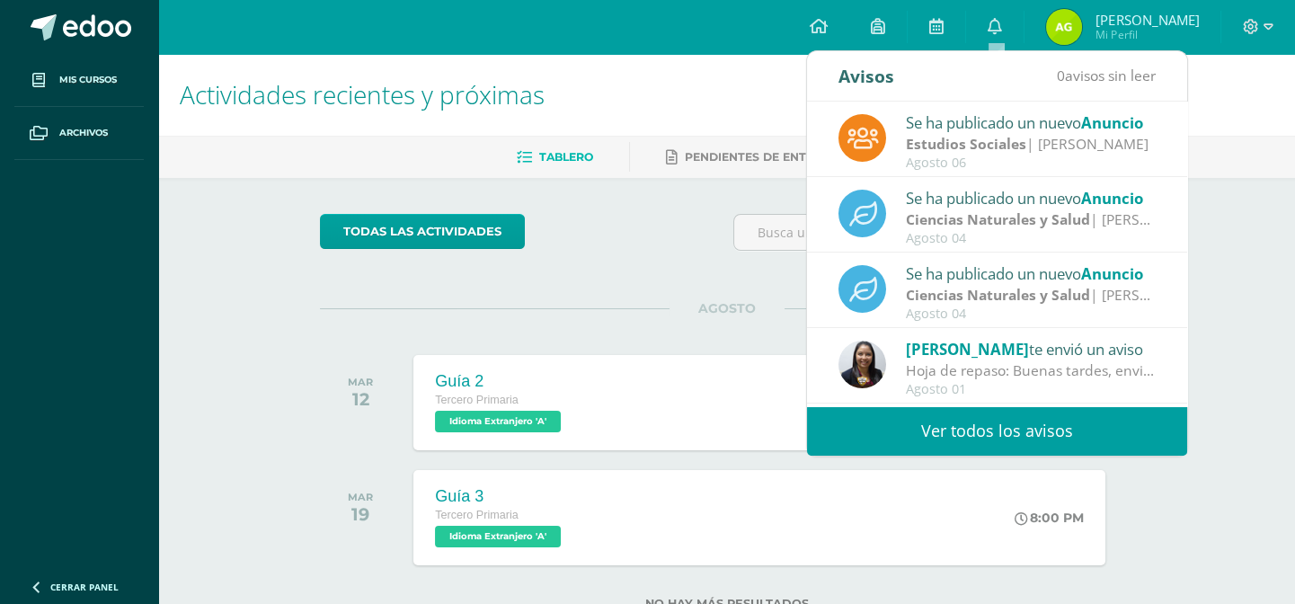
click at [1289, 88] on div "Actividades recientes y próximas" at bounding box center [726, 95] width 1137 height 82
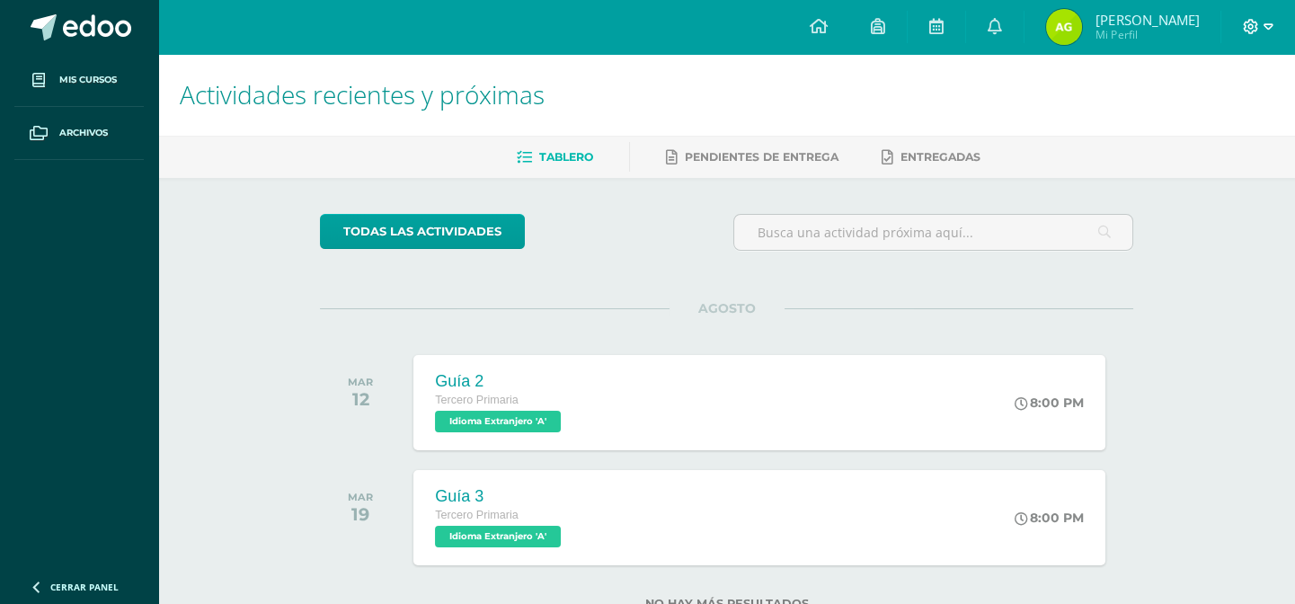
click at [1268, 22] on div at bounding box center [1258, 27] width 74 height 54
click at [1267, 22] on icon at bounding box center [1268, 27] width 10 height 16
click at [1239, 124] on span "Cerrar sesión" at bounding box center [1211, 122] width 81 height 17
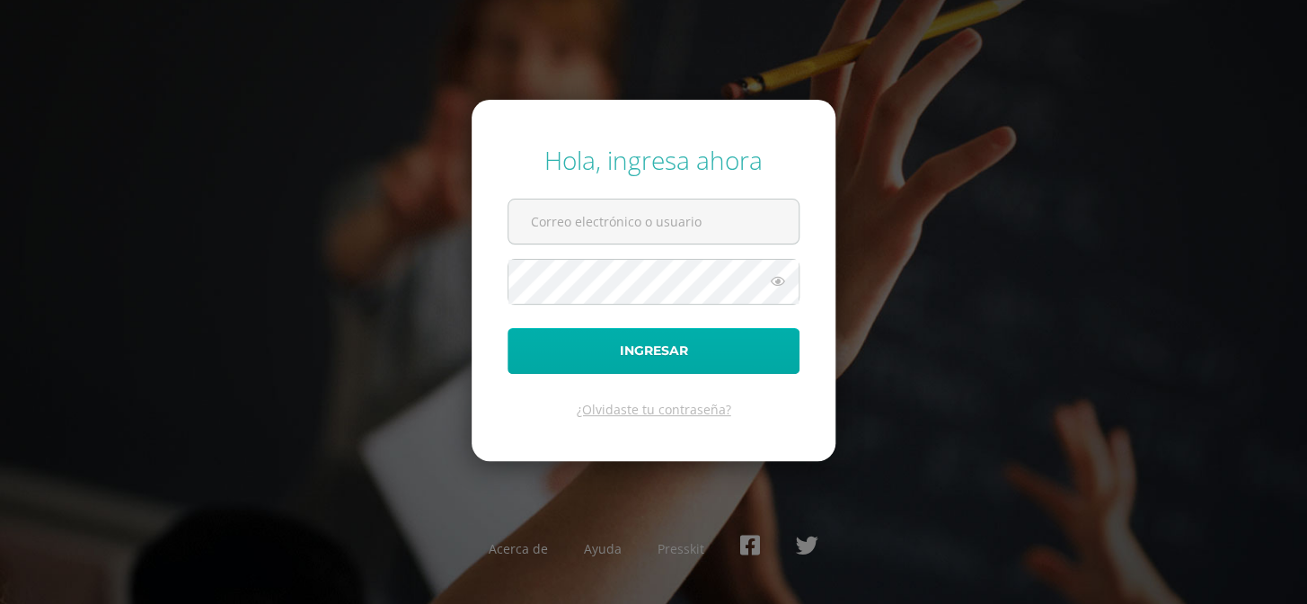
type input "COS01006@osoriosandoval.edu.gt"
click at [708, 352] on button "Ingresar" at bounding box center [654, 351] width 292 height 46
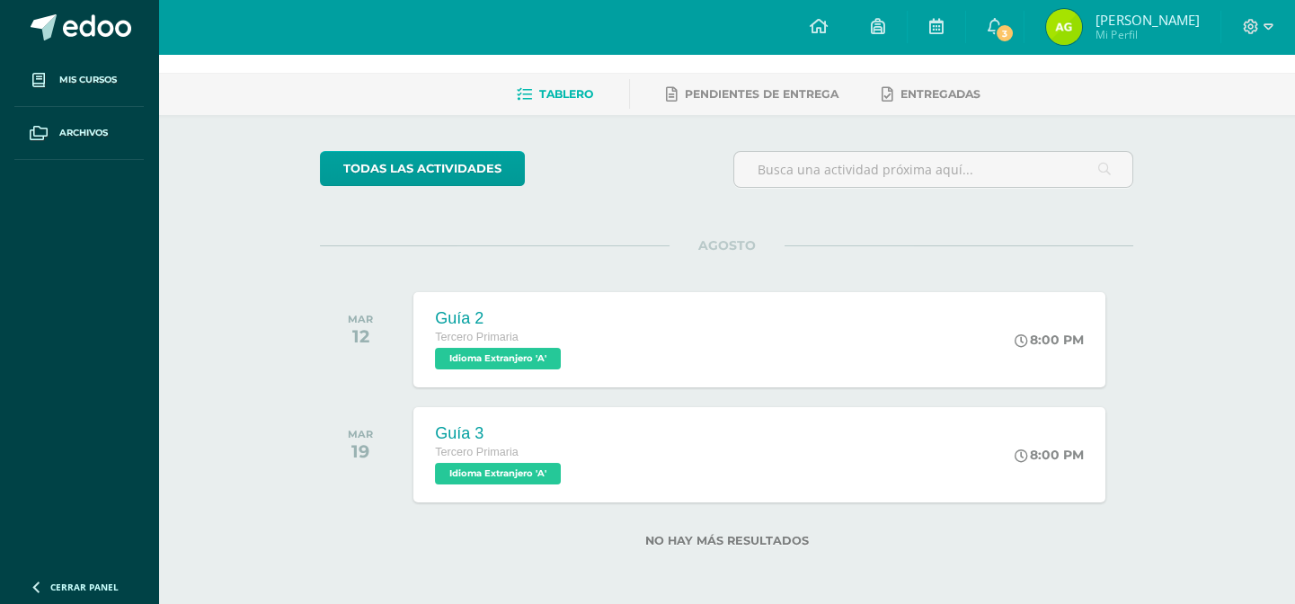
scroll to position [63, 0]
click at [999, 31] on span "3" at bounding box center [1005, 33] width 20 height 20
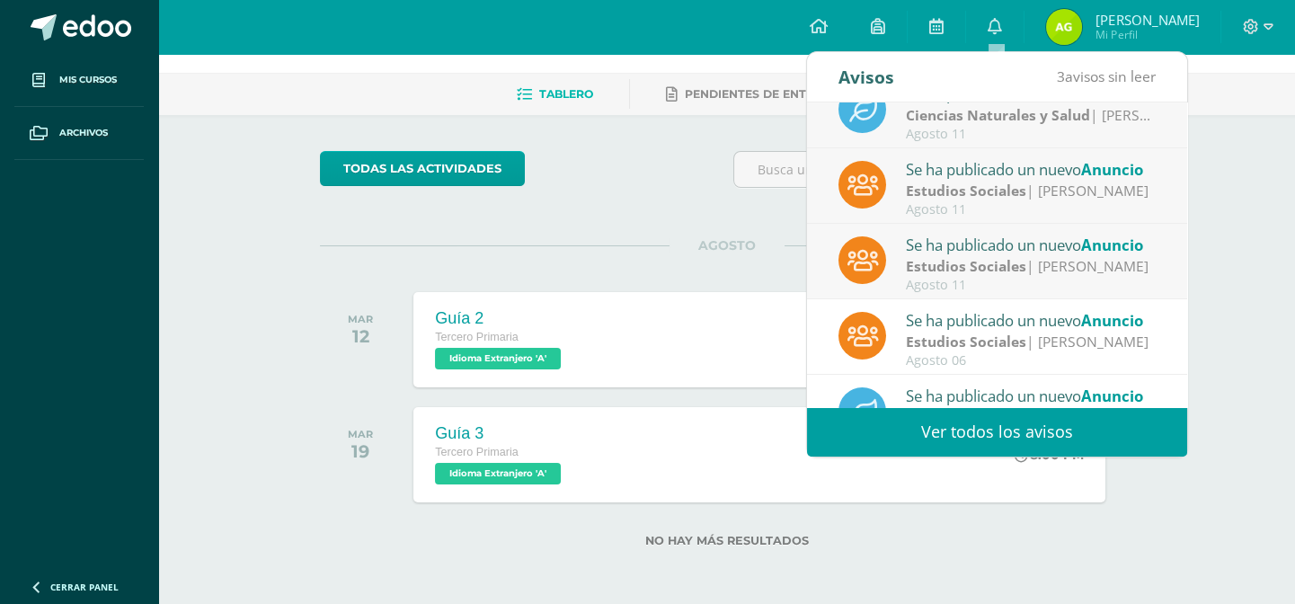
scroll to position [31, 0]
click at [1039, 268] on div "Estudios Sociales | [PERSON_NAME]" at bounding box center [1031, 264] width 250 height 21
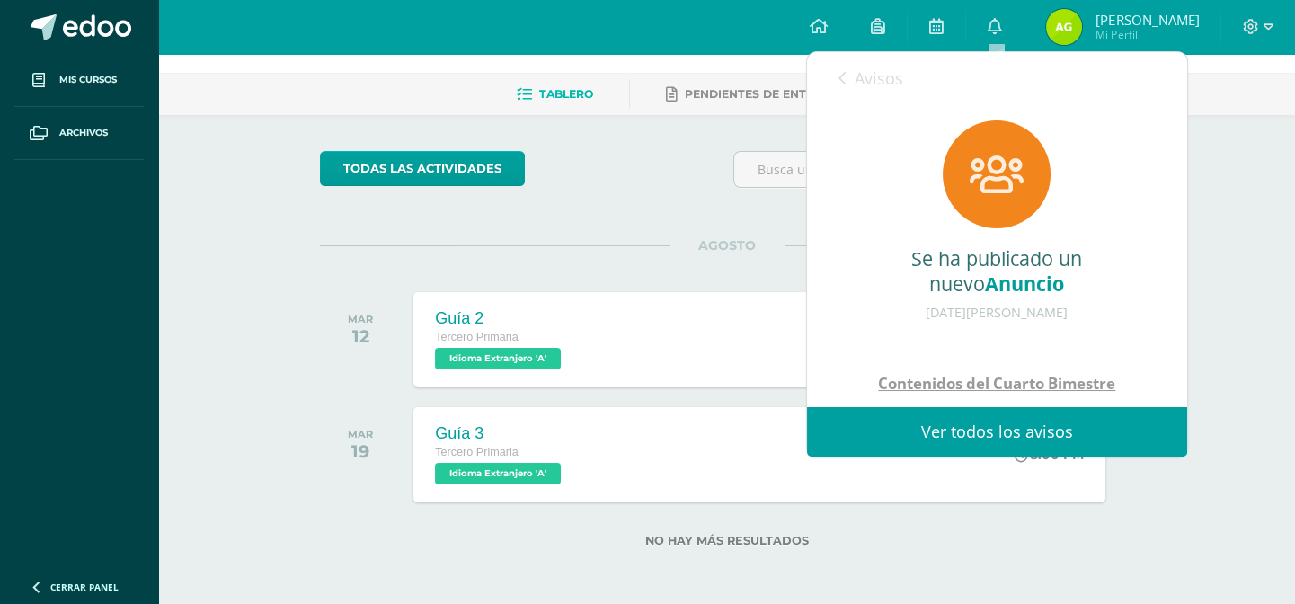
scroll to position [250, 0]
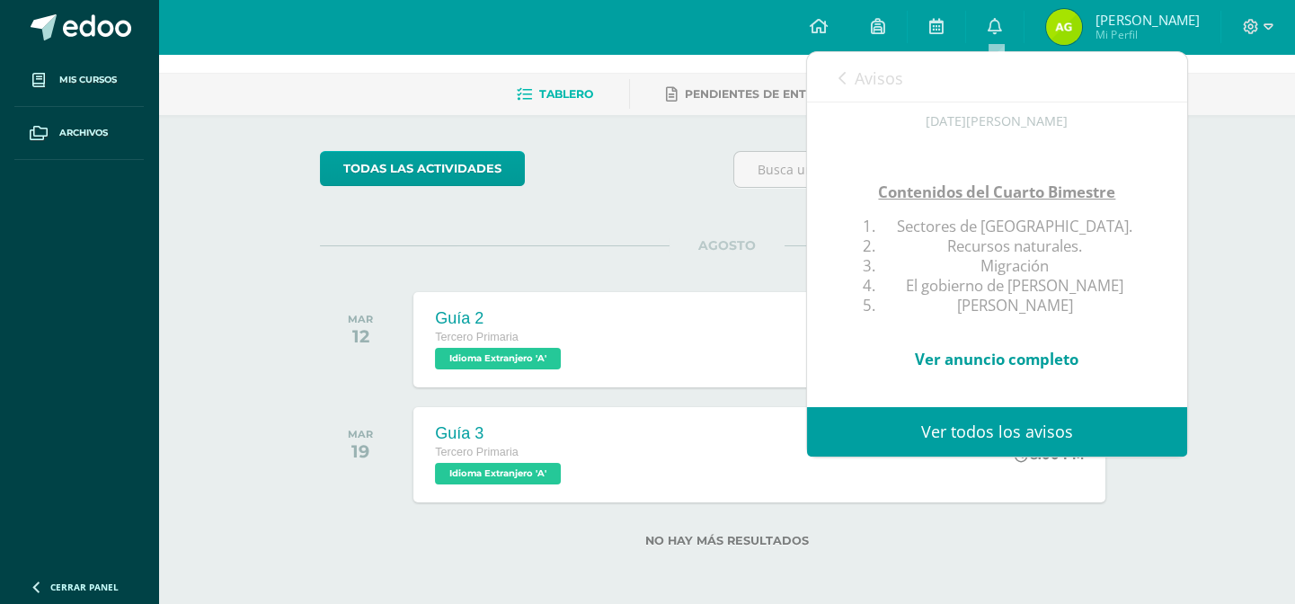
click at [841, 72] on icon at bounding box center [841, 78] width 7 height 14
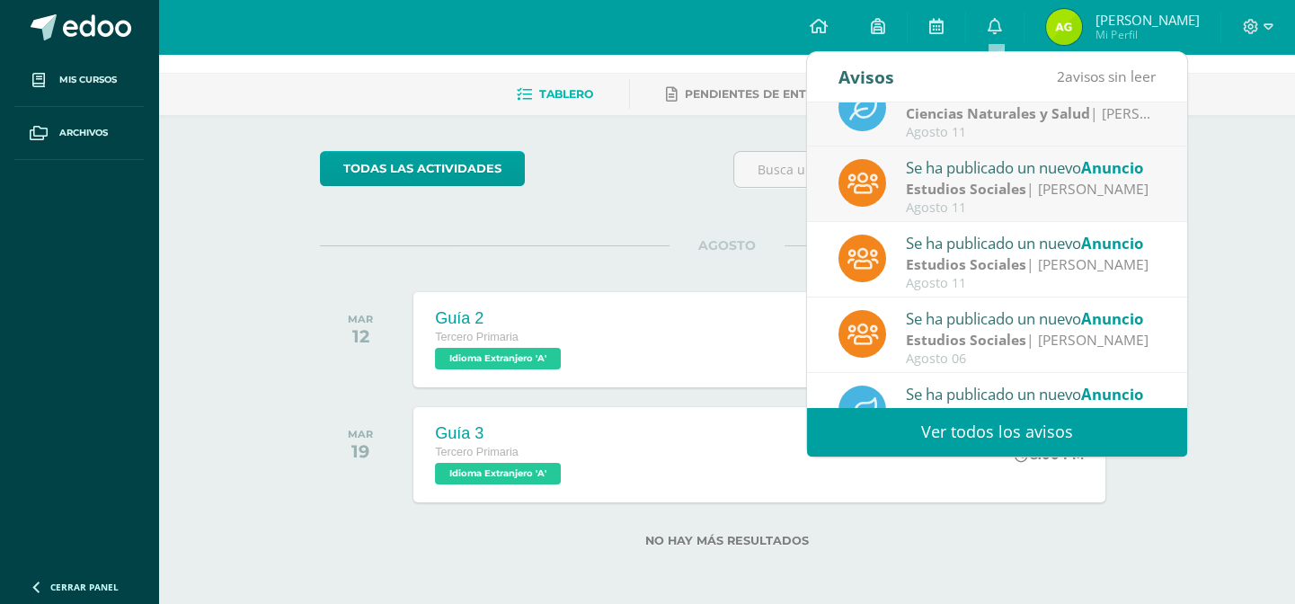
click at [1060, 187] on div "Estudios Sociales | [PERSON_NAME]" at bounding box center [1031, 189] width 250 height 21
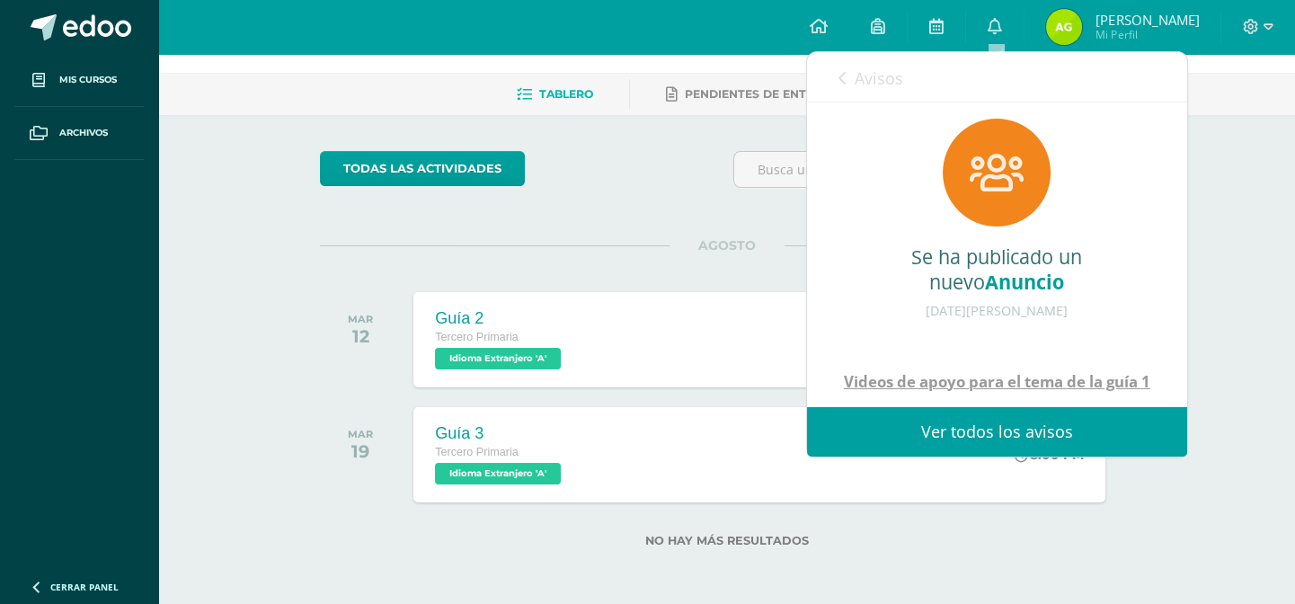
scroll to position [0, 0]
click at [855, 80] on span "Avisos" at bounding box center [879, 78] width 49 height 22
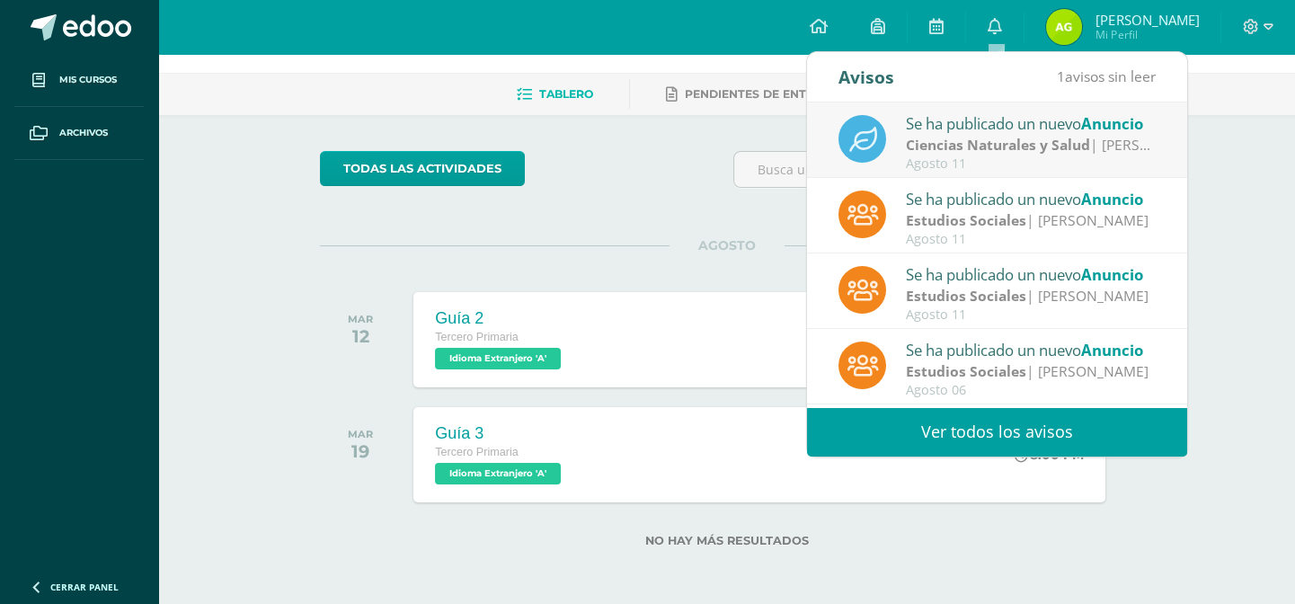
click at [987, 141] on strong "Ciencias Naturales y Salud" at bounding box center [998, 145] width 184 height 20
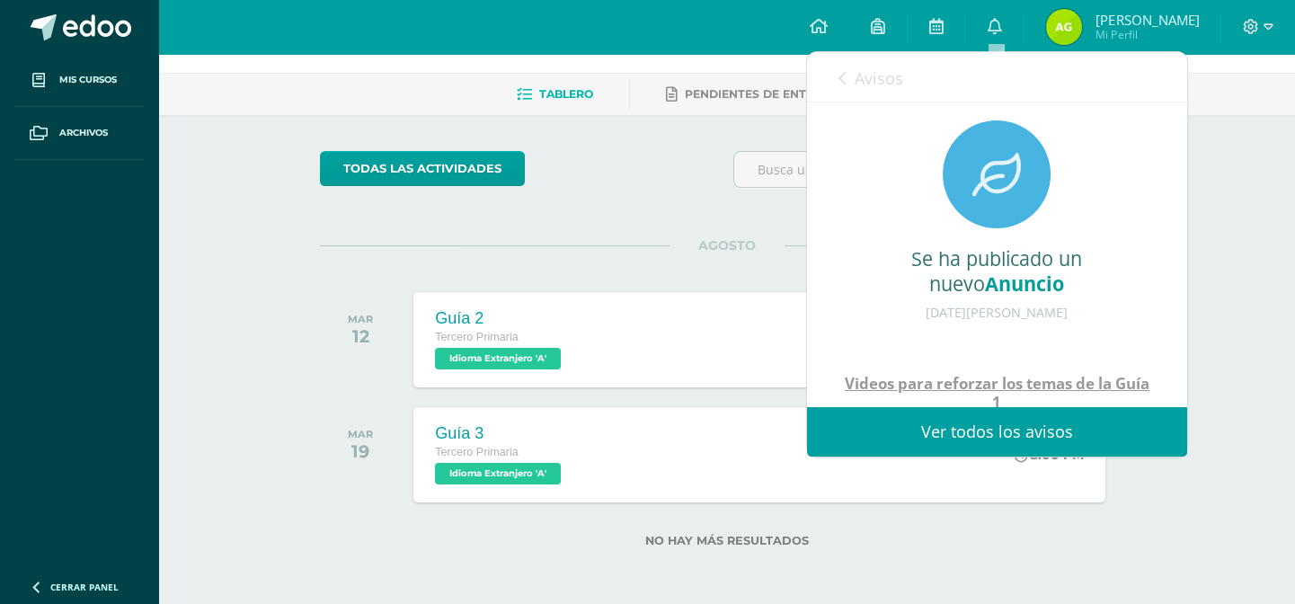
click at [844, 71] on icon at bounding box center [841, 78] width 7 height 14
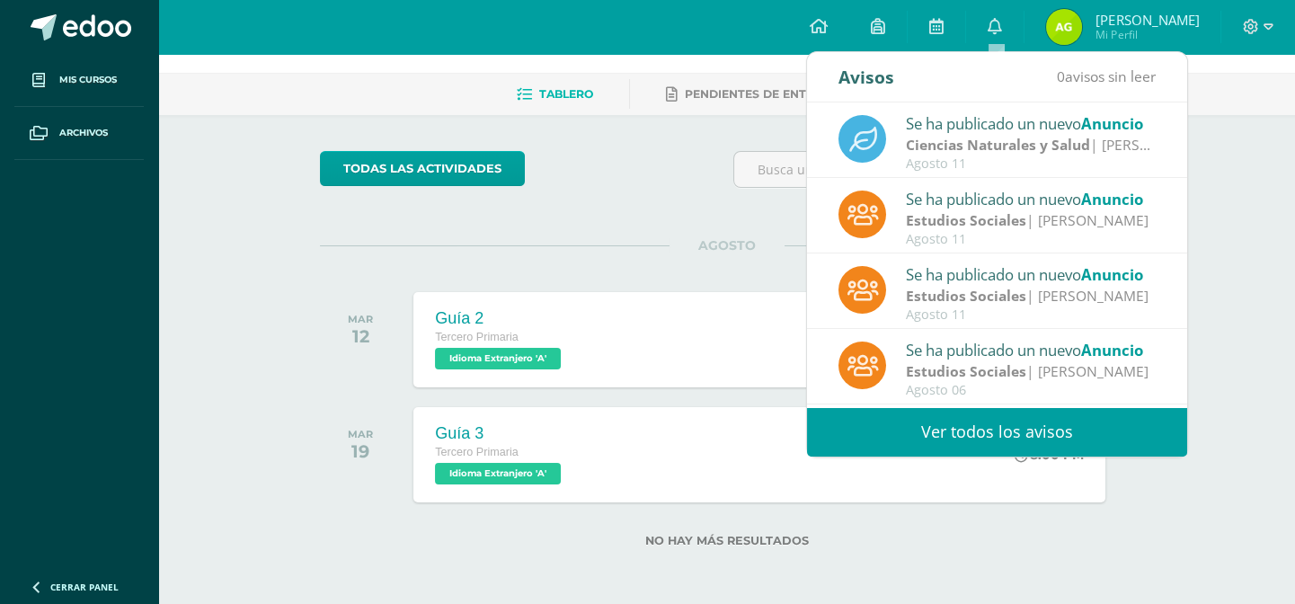
click at [1012, 212] on strong "Estudios Sociales" at bounding box center [966, 220] width 120 height 20
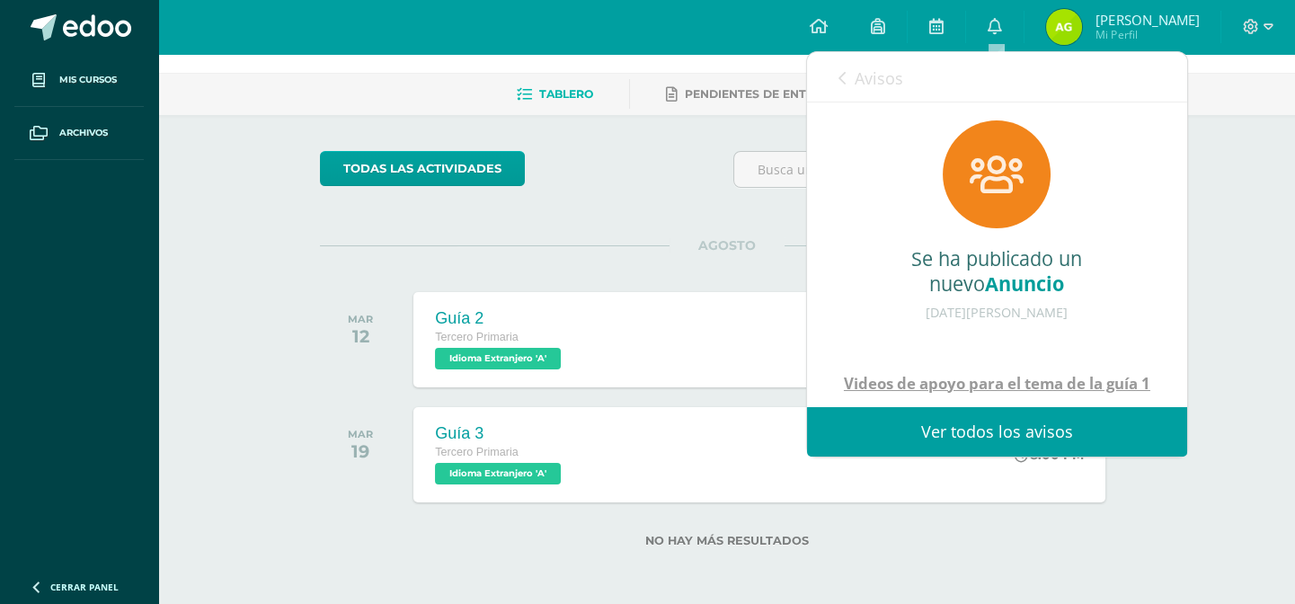
scroll to position [271, 0]
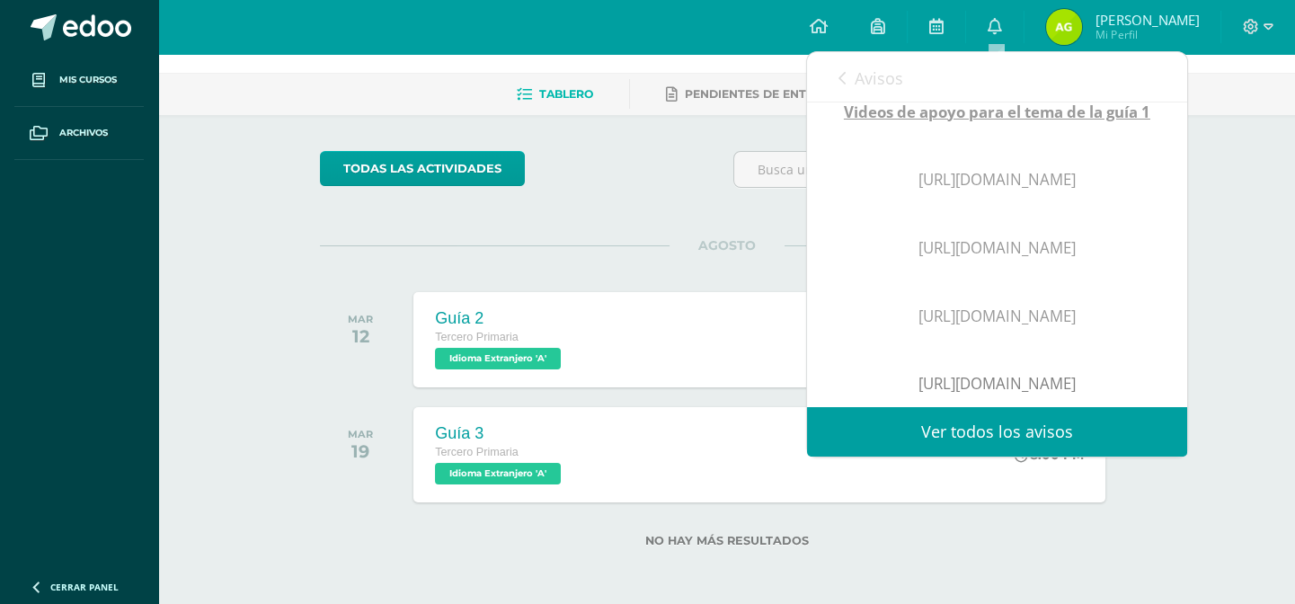
drag, startPoint x: 872, startPoint y: 200, endPoint x: 1081, endPoint y: 224, distance: 210.7
click at [1081, 190] on p "[URL][DOMAIN_NAME]" at bounding box center [997, 180] width 308 height 20
copy p "[URL][DOMAIN_NAME]"
drag, startPoint x: 873, startPoint y: 282, endPoint x: 1128, endPoint y: 302, distance: 256.0
click at [1128, 258] on p "[URL][DOMAIN_NAME]" at bounding box center [997, 248] width 308 height 20
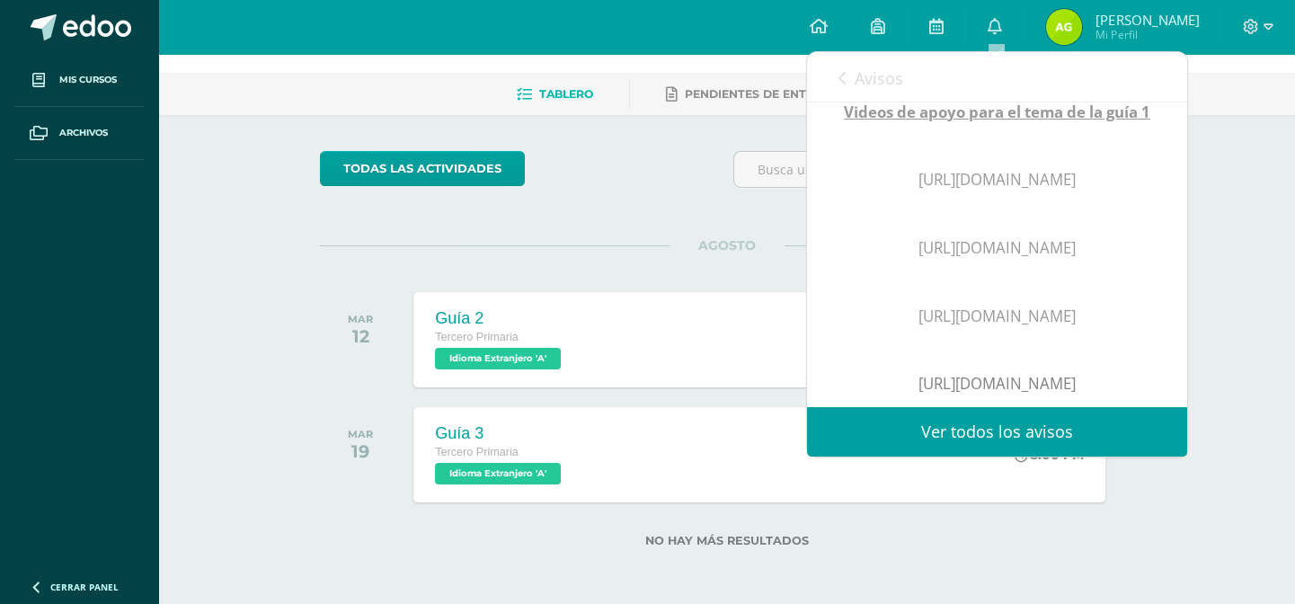
copy p "[URL][DOMAIN_NAME]"
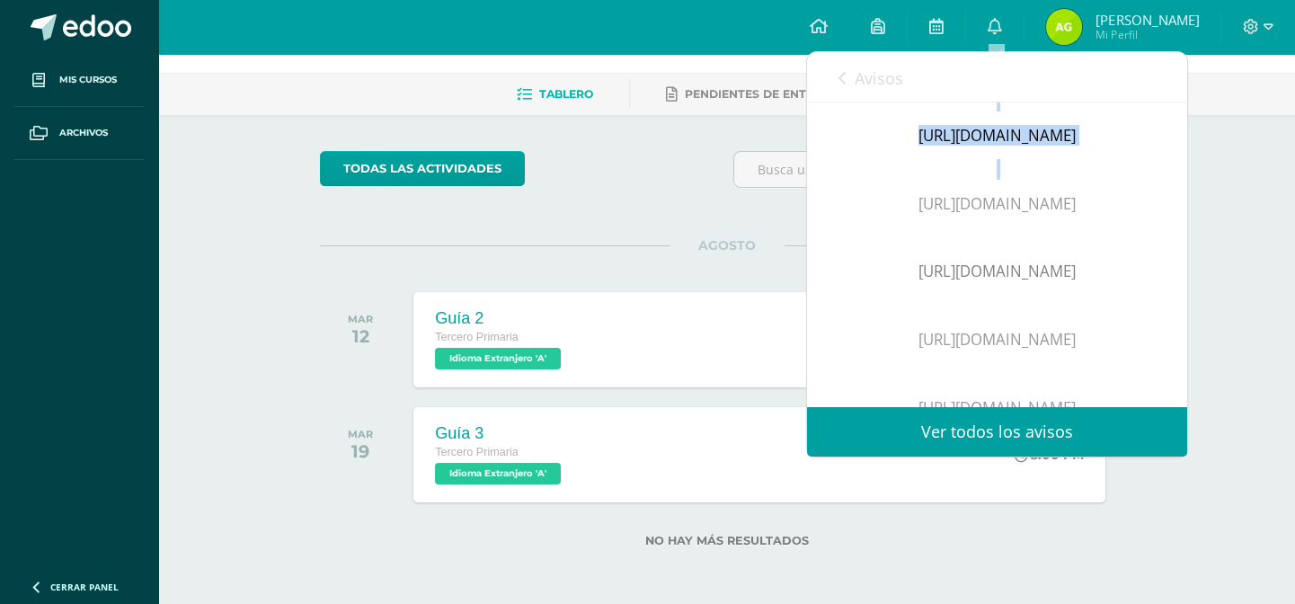
scroll to position [297, 0]
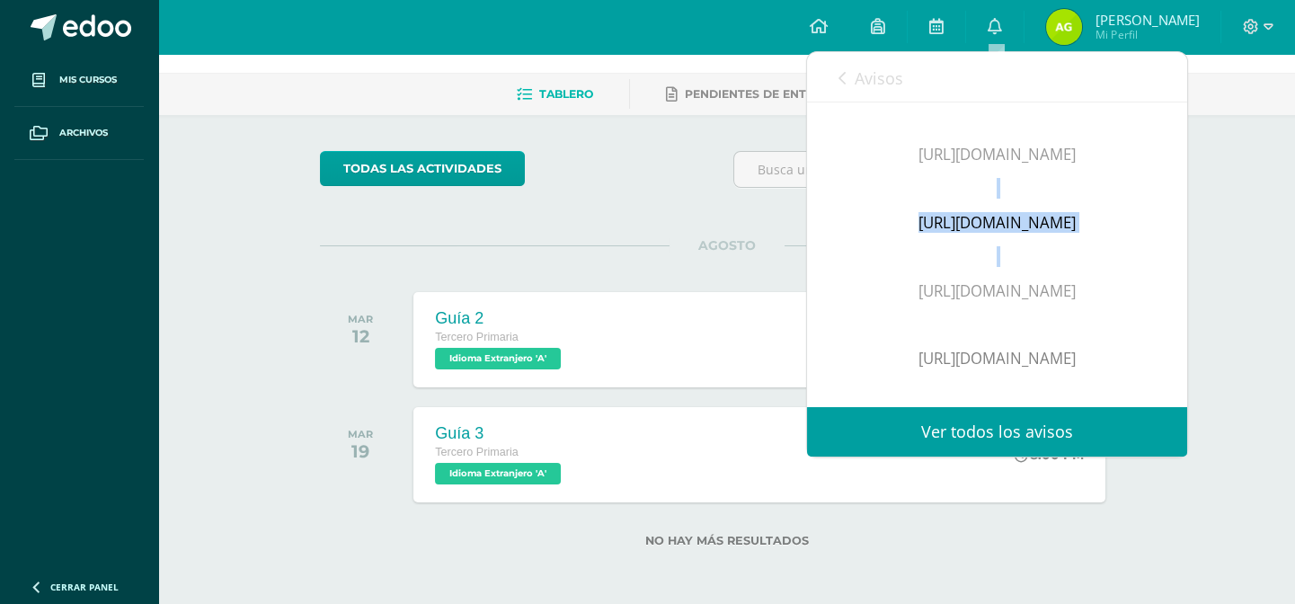
drag, startPoint x: 872, startPoint y: 367, endPoint x: 1126, endPoint y: 366, distance: 254.3
click at [1126, 301] on p "[URL][DOMAIN_NAME]" at bounding box center [997, 291] width 308 height 20
copy p "[URL][DOMAIN_NAME]"
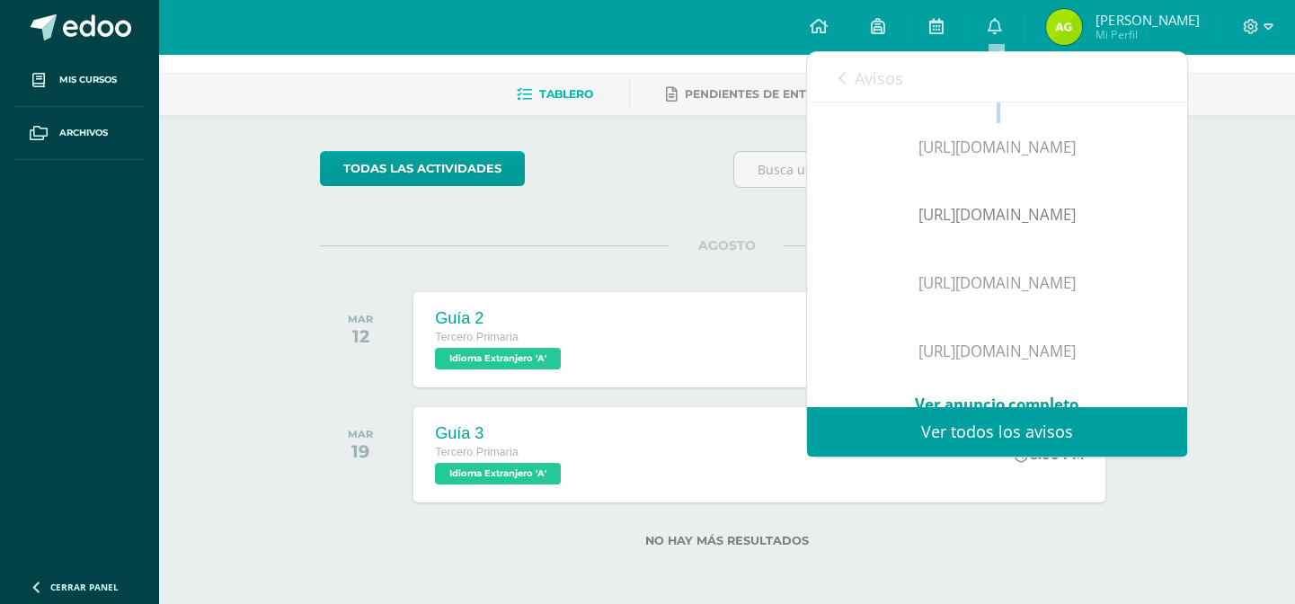
scroll to position [568, 0]
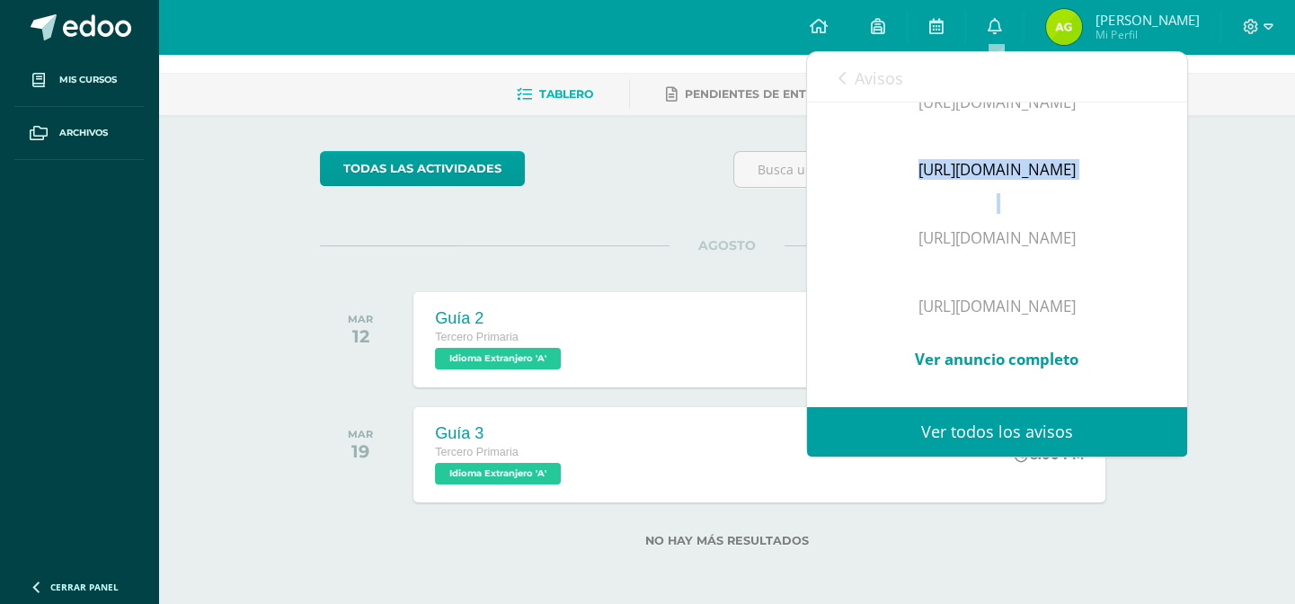
drag, startPoint x: 868, startPoint y: 164, endPoint x: 1097, endPoint y: 220, distance: 235.8
click at [1097, 220] on div "Videos de apoyo para el tema de la guía 1 [URL][DOMAIN_NAME] [URL][DOMAIN_NAME]…" at bounding box center [997, 119] width 308 height 540
copy span "[URL][DOMAIN_NAME]"
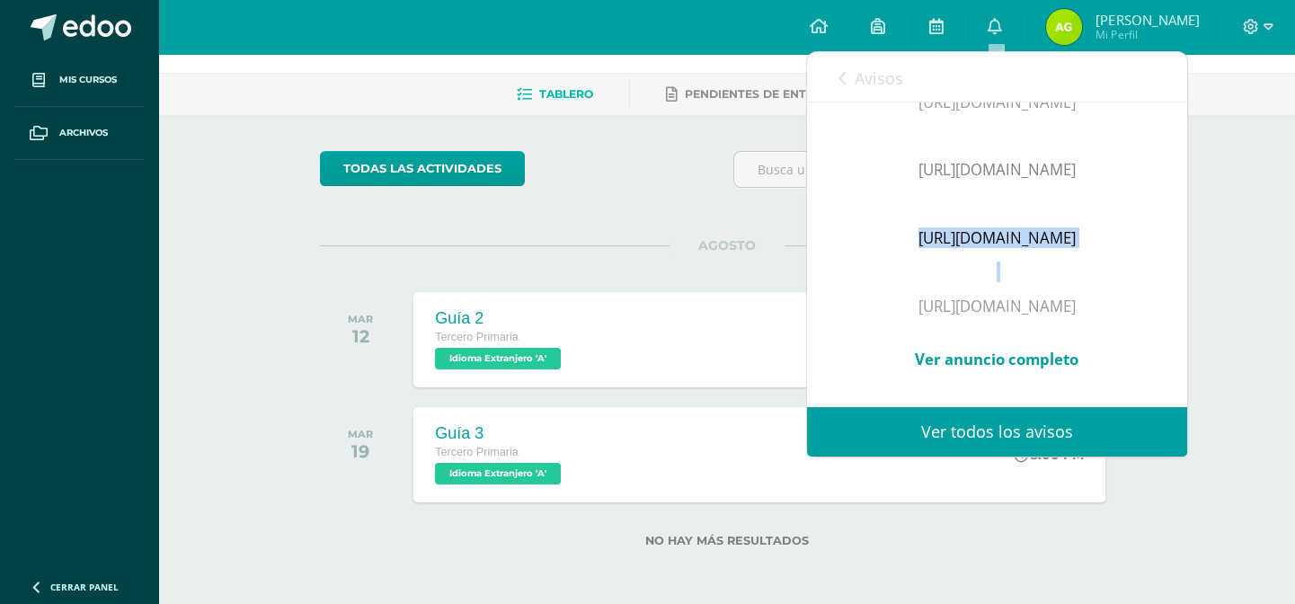
drag, startPoint x: 874, startPoint y: 245, endPoint x: 1141, endPoint y: 288, distance: 270.2
click at [1141, 288] on div "Se ha publicado un nuevo Anuncio [DATE][PERSON_NAME] Videos de apoyo para el te…" at bounding box center [997, 12] width 380 height 790
copy p "[URL][DOMAIN_NAME]"
drag, startPoint x: 873, startPoint y: 245, endPoint x: 1125, endPoint y: 304, distance: 258.3
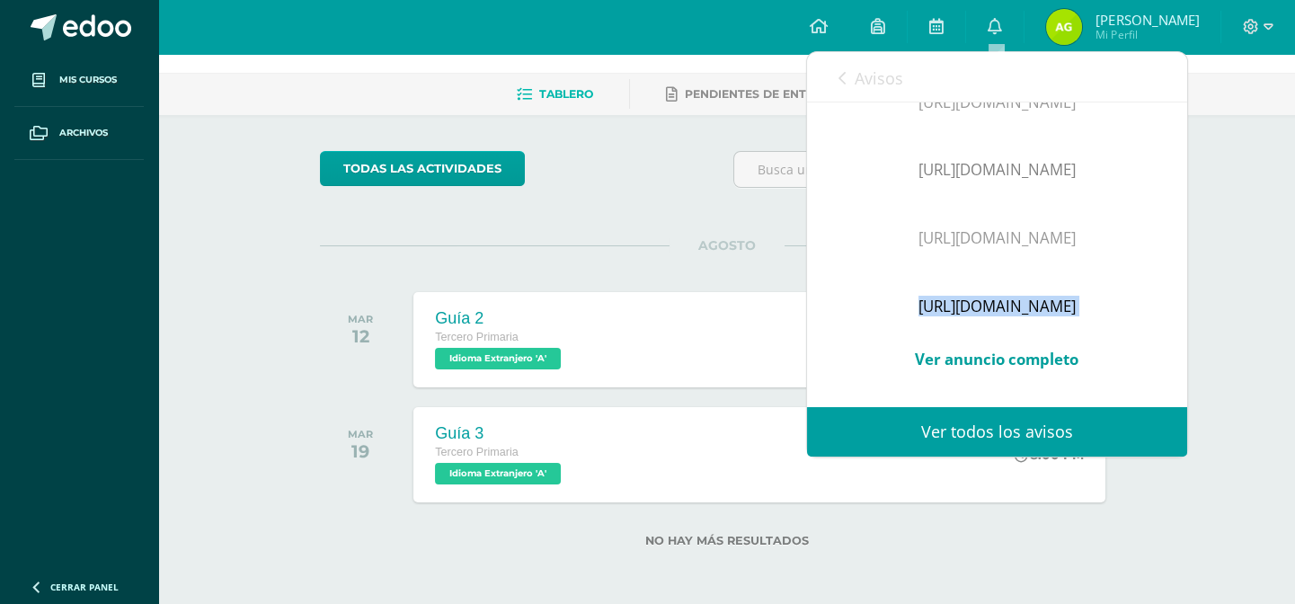
click at [1125, 304] on div "Videos de apoyo para el tema de la guía 1 [URL][DOMAIN_NAME] [URL][DOMAIN_NAME]…" at bounding box center [997, 119] width 308 height 540
copy p "[URL][DOMAIN_NAME]"
